Goal: Task Accomplishment & Management: Use online tool/utility

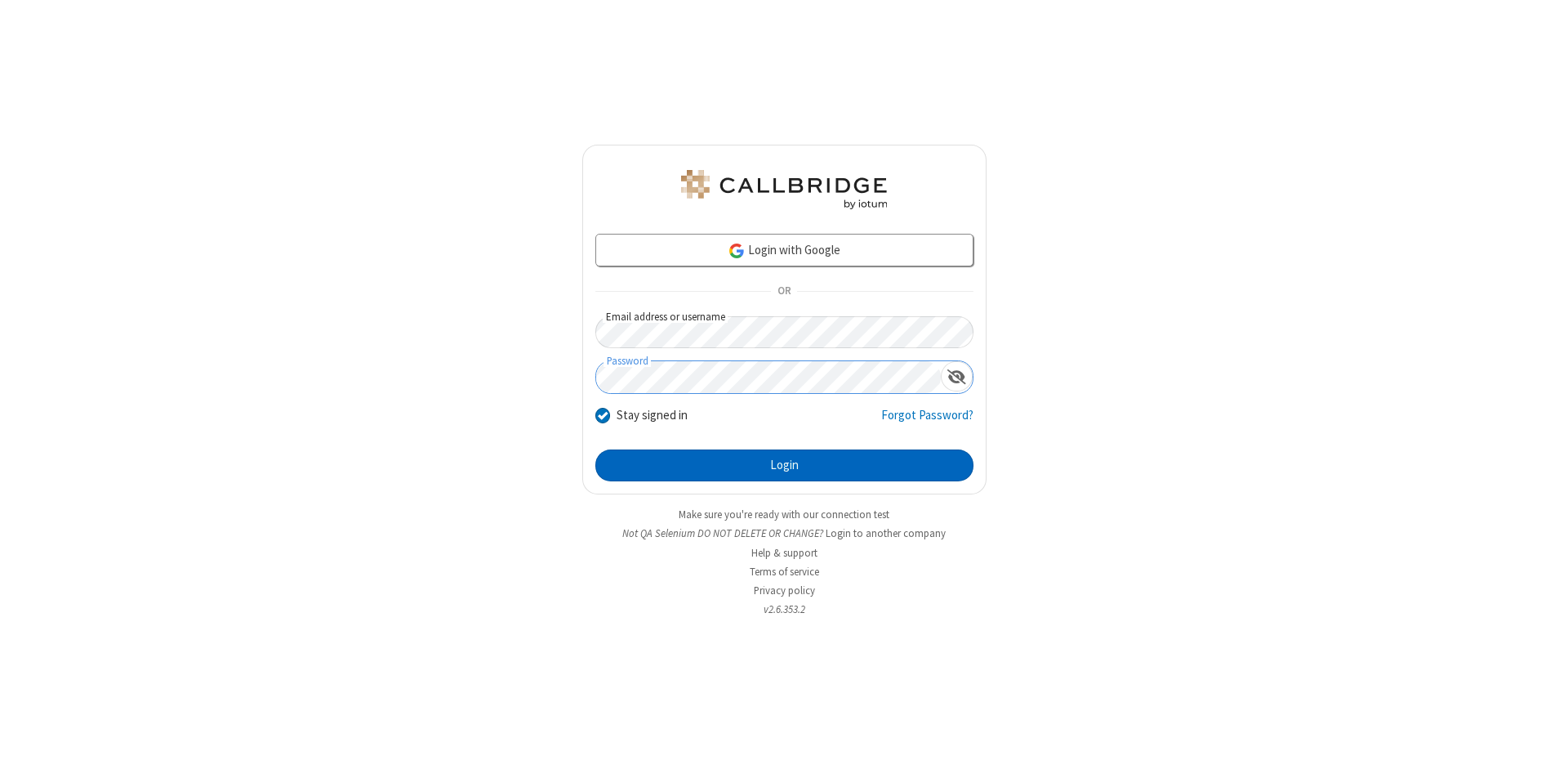
click at [784, 466] on button "Login" at bounding box center [784, 466] width 378 height 33
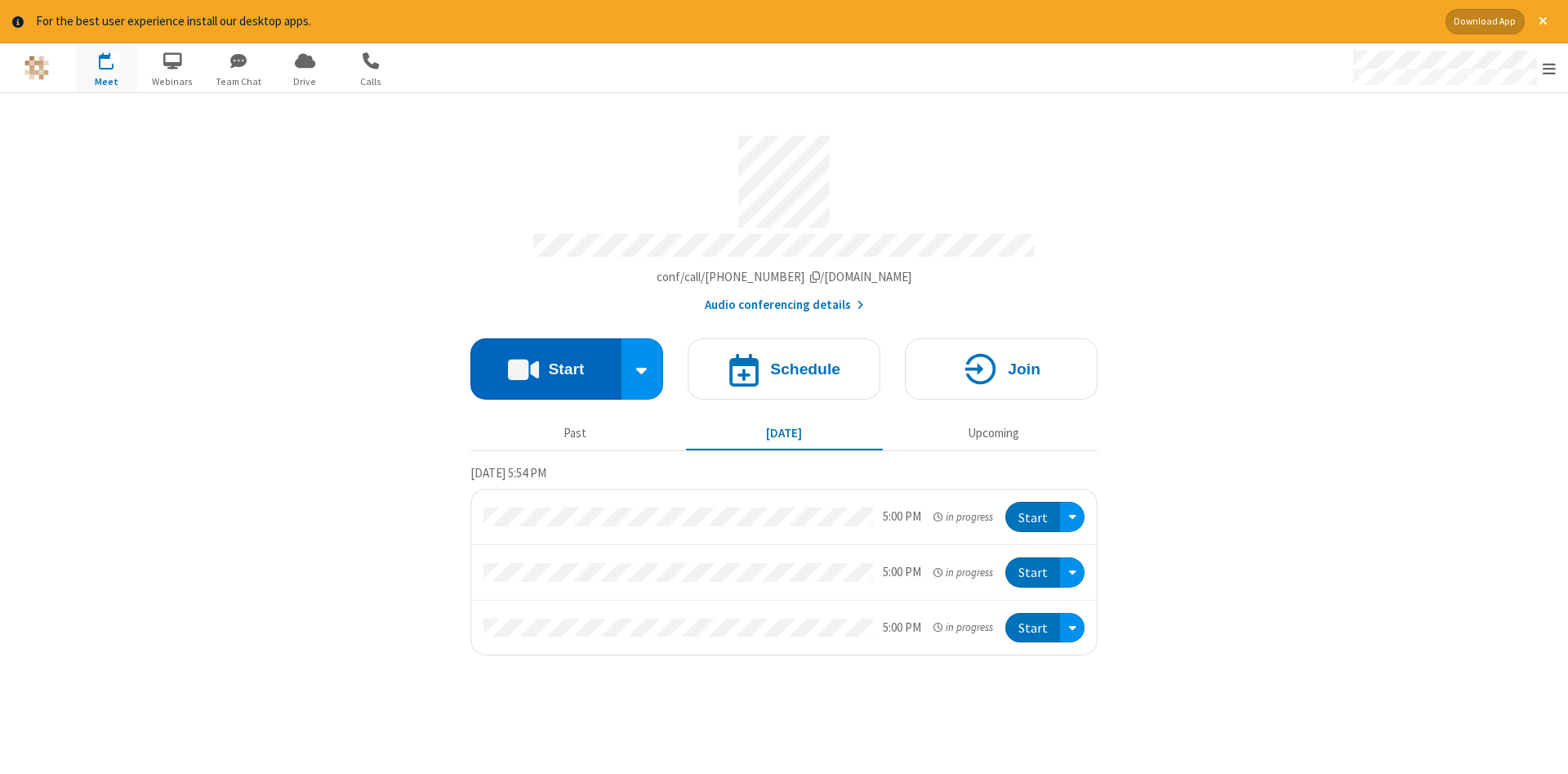
click at [545, 363] on button "Start" at bounding box center [545, 369] width 151 height 61
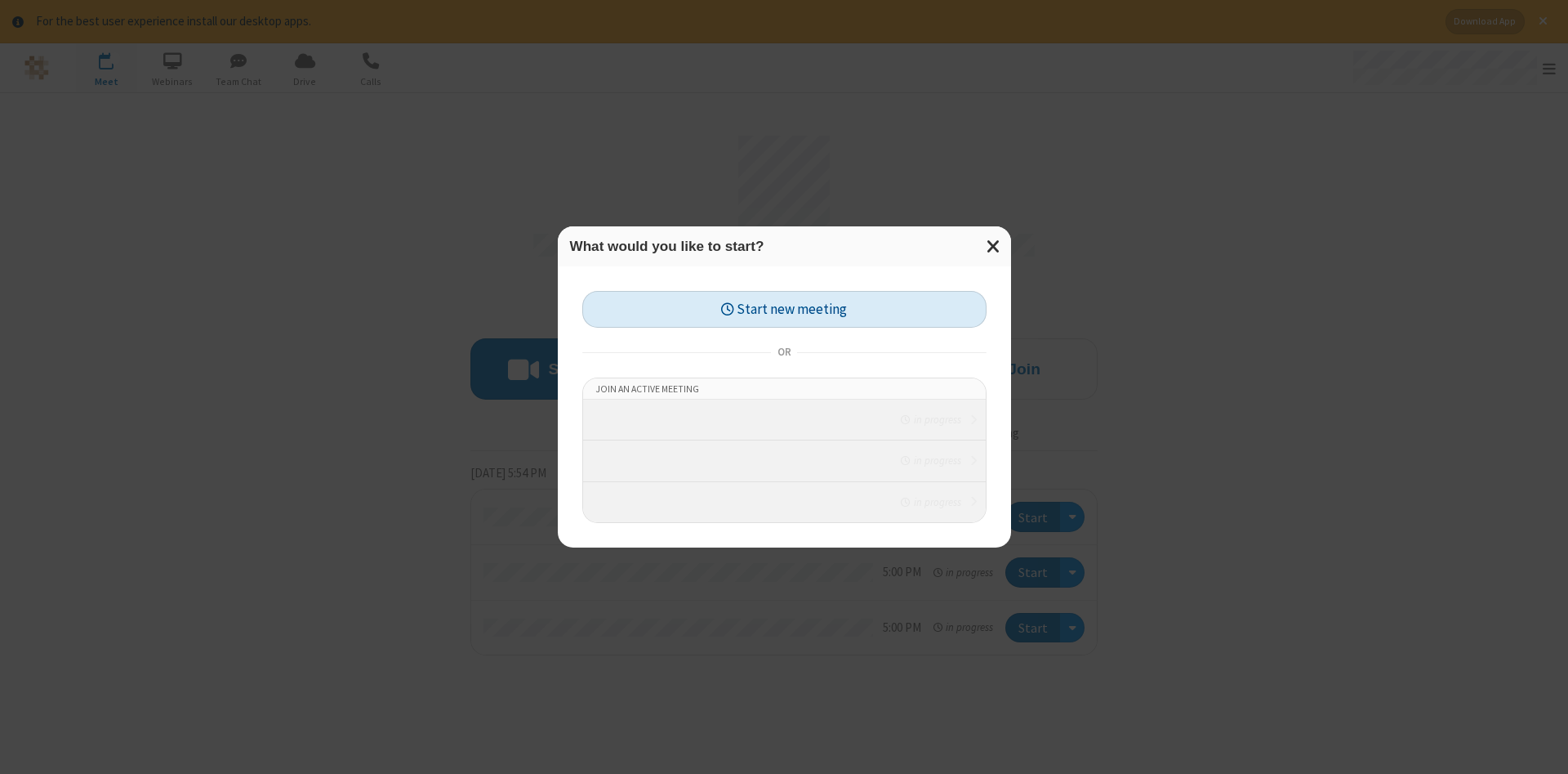
click at [784, 296] on button "Start new meeting" at bounding box center [784, 309] width 404 height 37
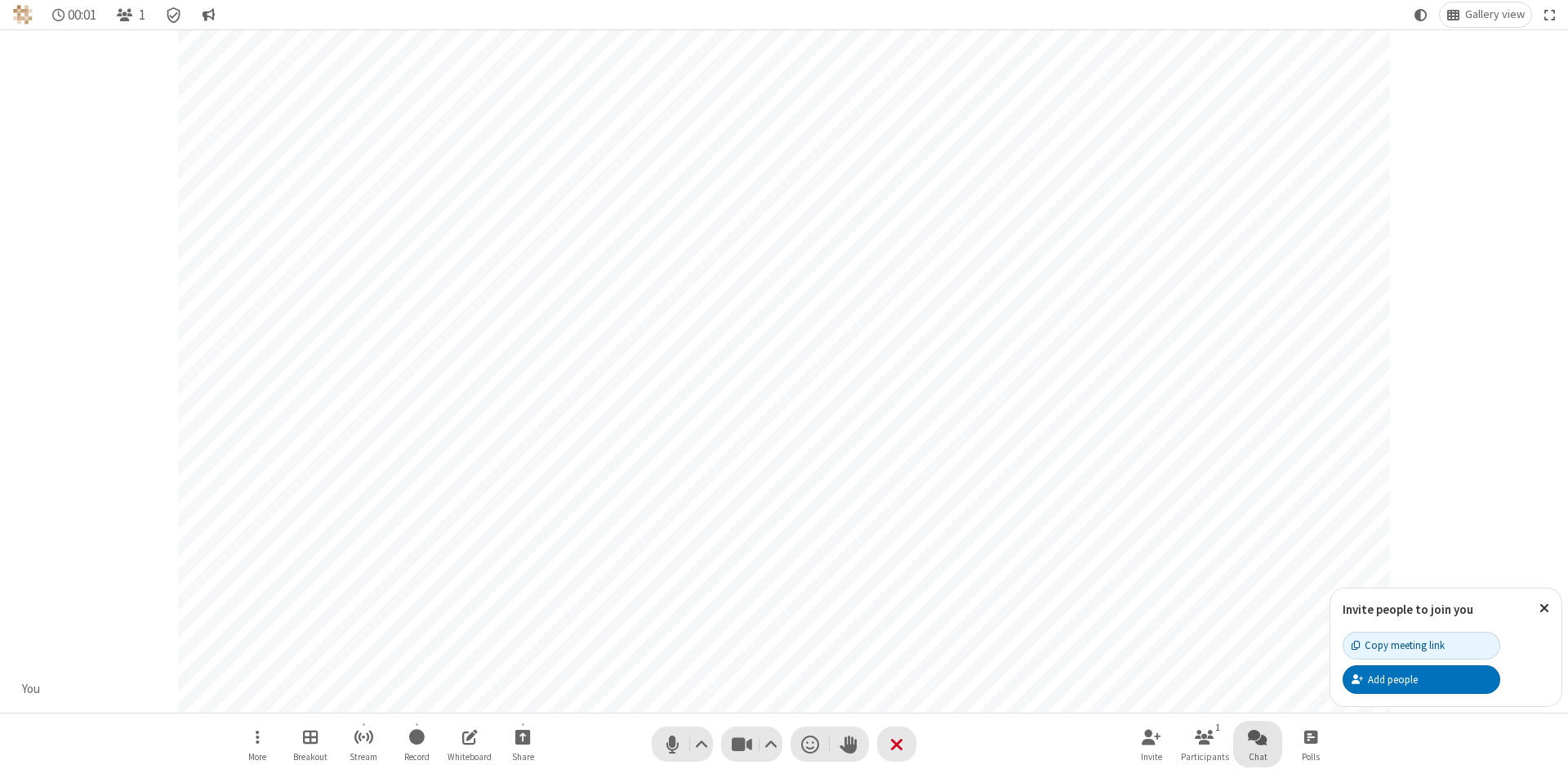
click at [1257, 736] on span "Open chat" at bounding box center [1257, 736] width 20 height 21
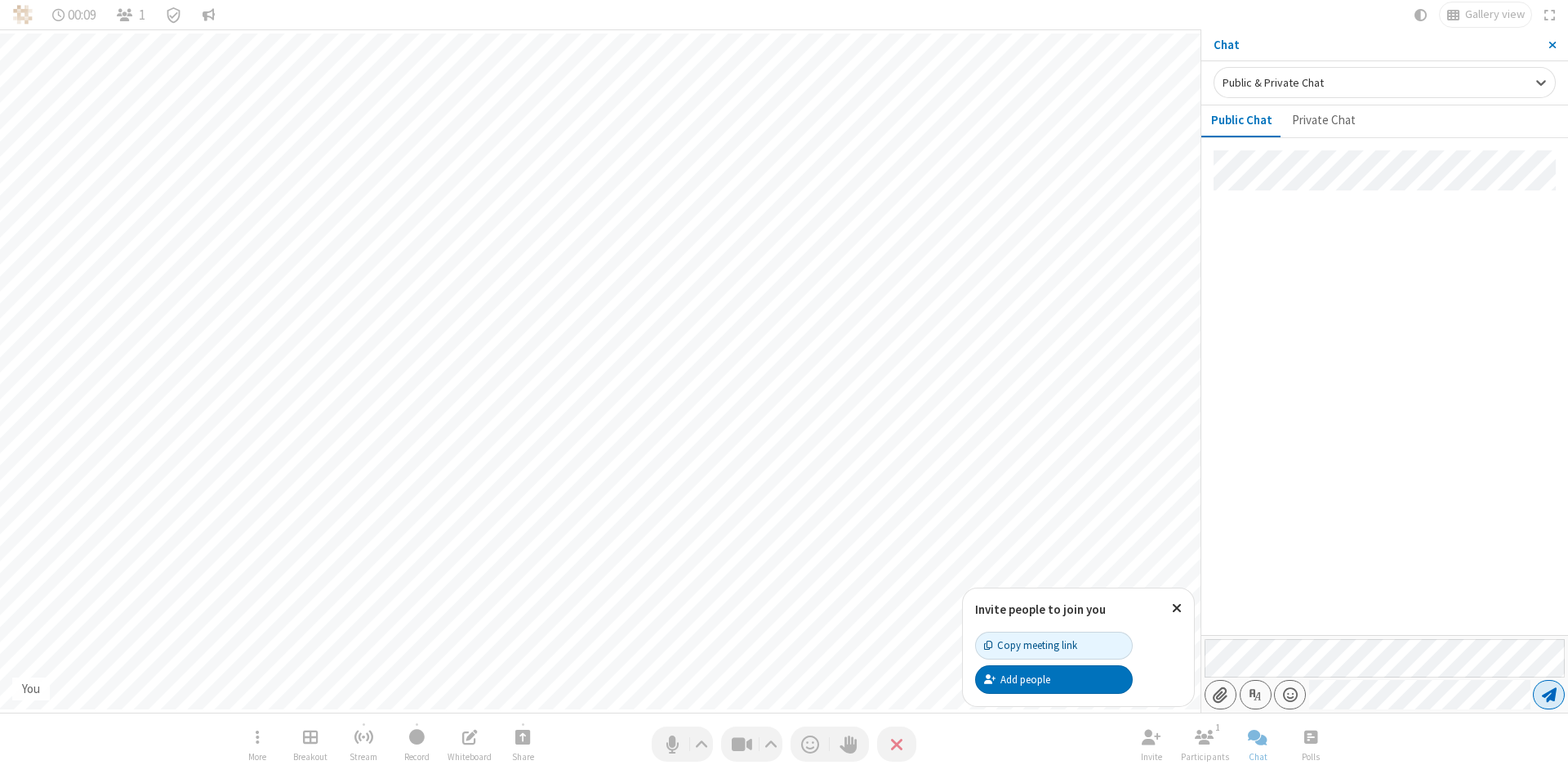
click at [1548, 694] on span "Send message" at bounding box center [1549, 694] width 14 height 16
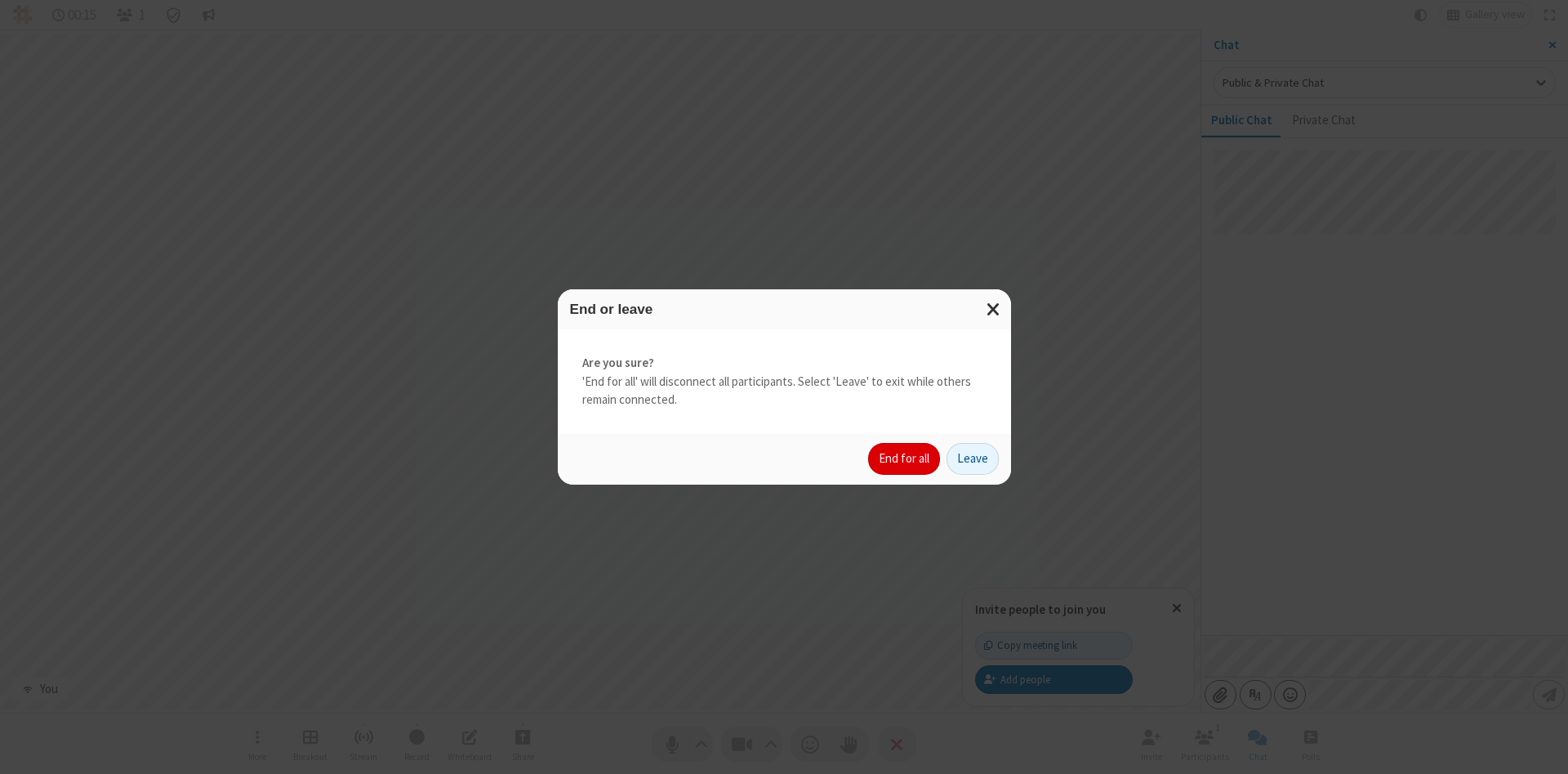
click at [905, 458] on button "End for all" at bounding box center [904, 459] width 72 height 33
